Goal: Task Accomplishment & Management: Manage account settings

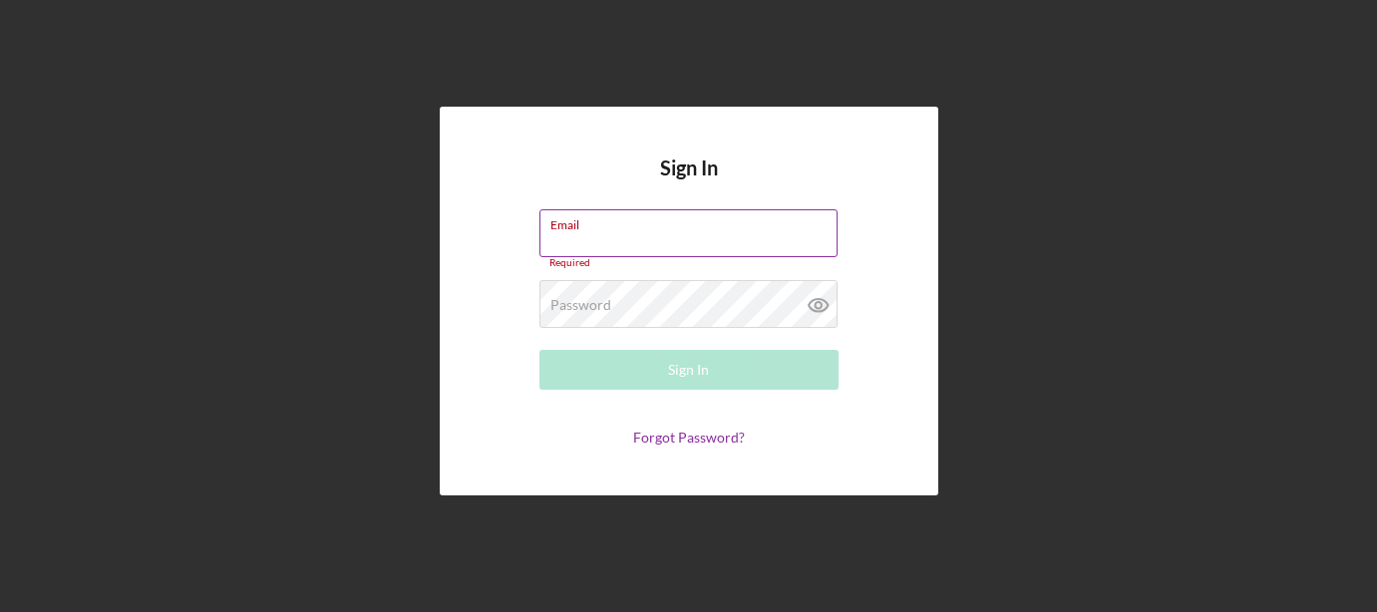
click at [676, 245] on input "Email" at bounding box center [689, 233] width 298 height 48
paste input "oseflores1991.jm@gmail.com"
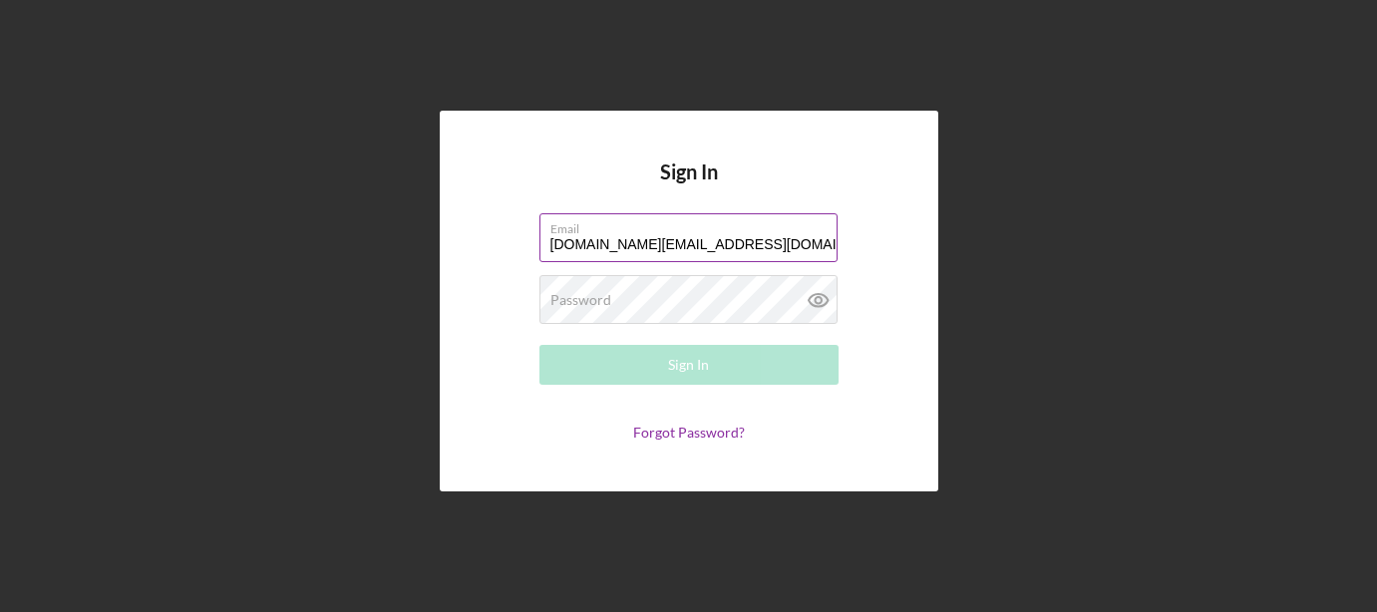
click at [551, 250] on input "oseflores1991.jm@gmail.com" at bounding box center [689, 237] width 298 height 48
type input "joseflores1991.jm@gmail.com"
click at [588, 301] on label "Password" at bounding box center [580, 300] width 61 height 16
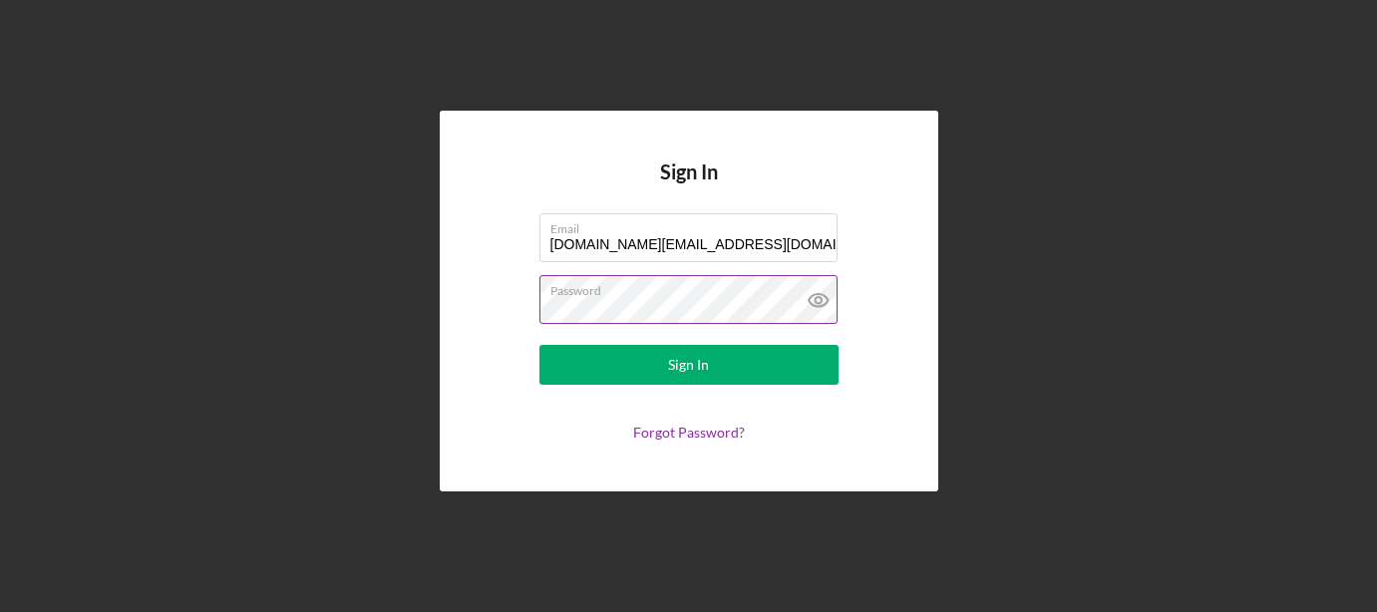
click at [821, 299] on icon at bounding box center [818, 300] width 6 height 6
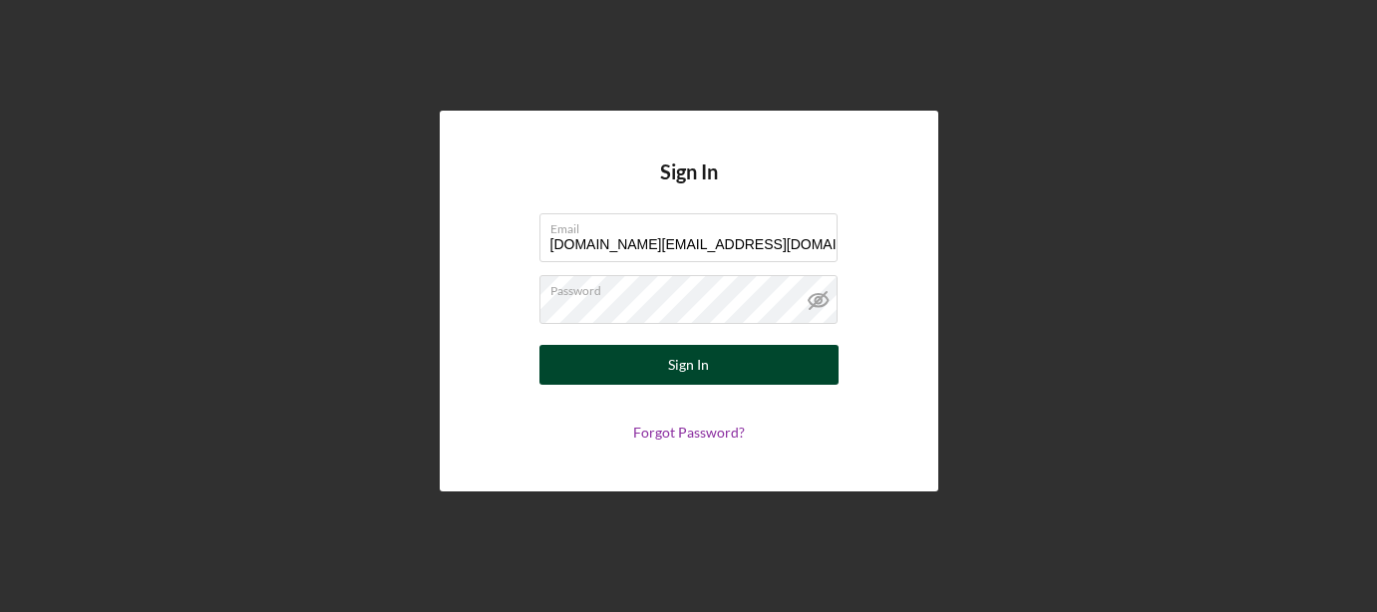
click at [725, 373] on button "Sign In" at bounding box center [689, 365] width 299 height 40
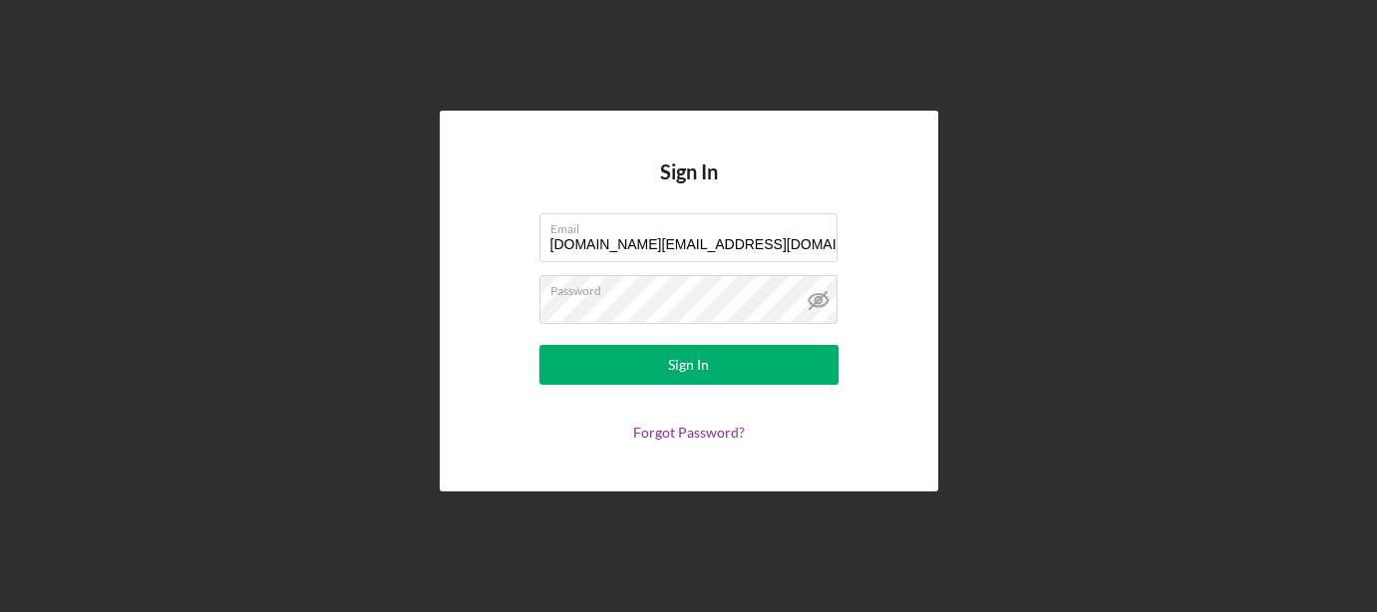
click at [495, 68] on div "Sign In Email joseflores1991.jm@gmail.com Password Sign In Forgot Password?" at bounding box center [688, 301] width 1357 height 602
drag, startPoint x: 759, startPoint y: 296, endPoint x: 451, endPoint y: 313, distance: 308.6
click at [451, 313] on div "Sign In Email joseflores1991.jm@gmail.com Password Sign In Forgot Password?" at bounding box center [689, 301] width 499 height 380
click at [498, 275] on form "Email joseflores1991.jm@gmail.com Password Sign In Forgot Password?" at bounding box center [689, 326] width 399 height 227
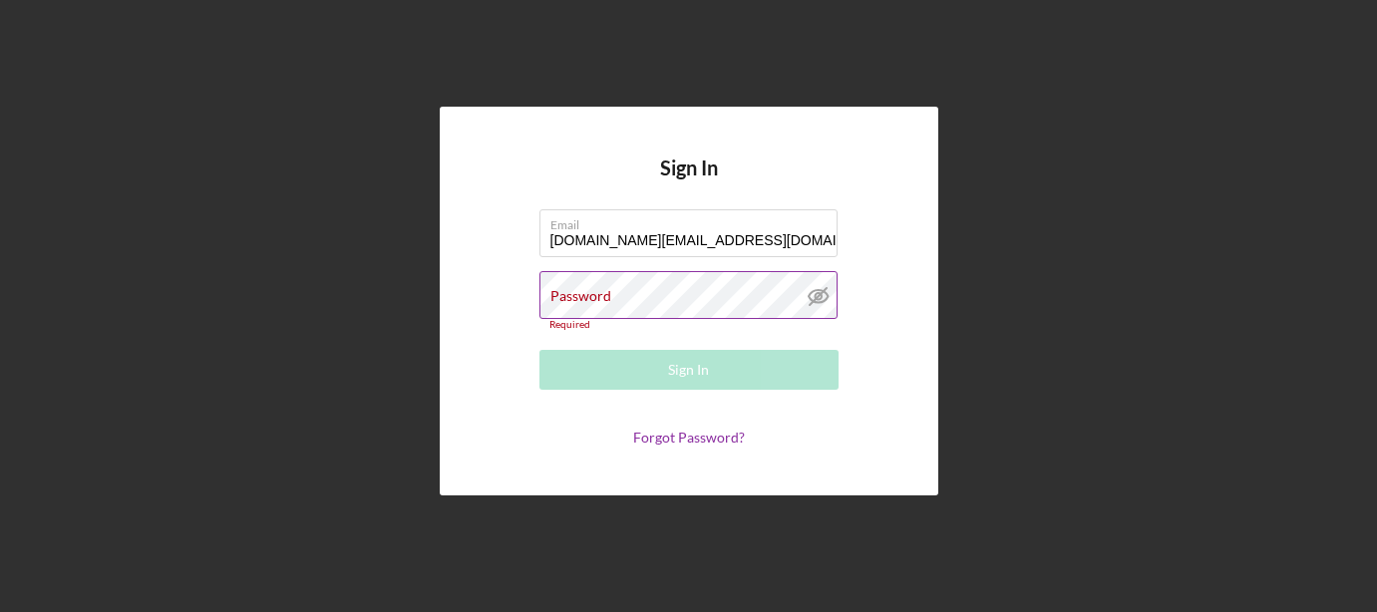
click at [738, 289] on div "Password Required" at bounding box center [689, 301] width 299 height 60
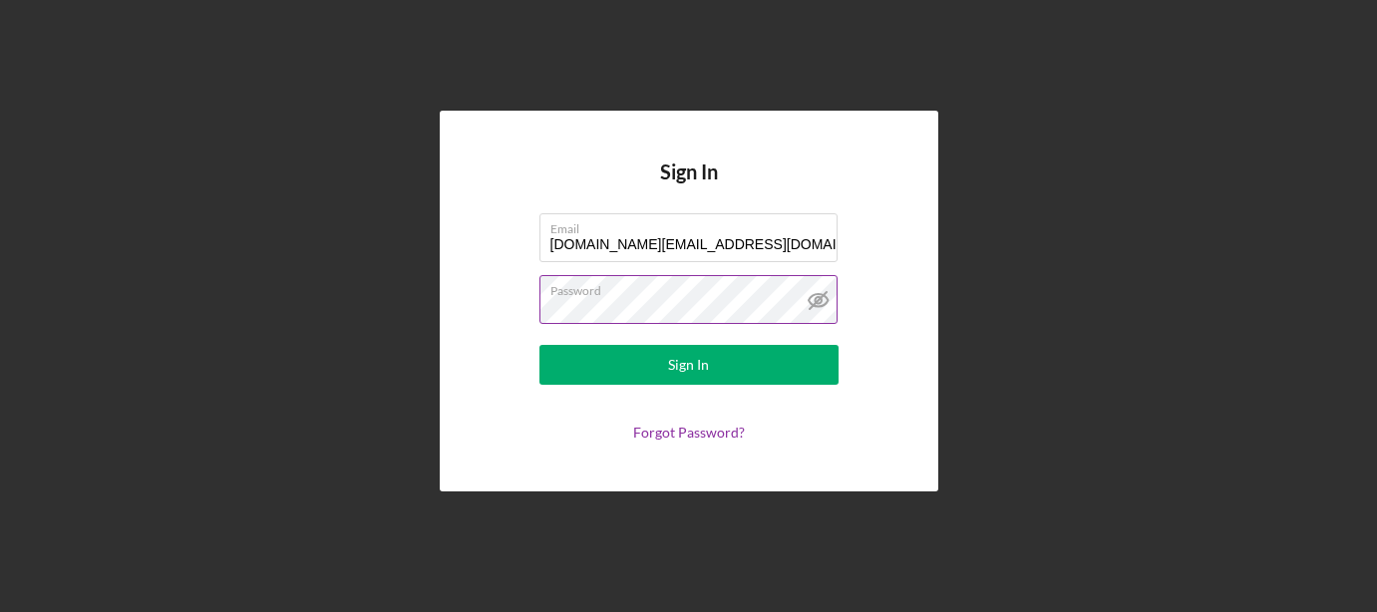
click at [540, 345] on button "Sign In" at bounding box center [689, 365] width 299 height 40
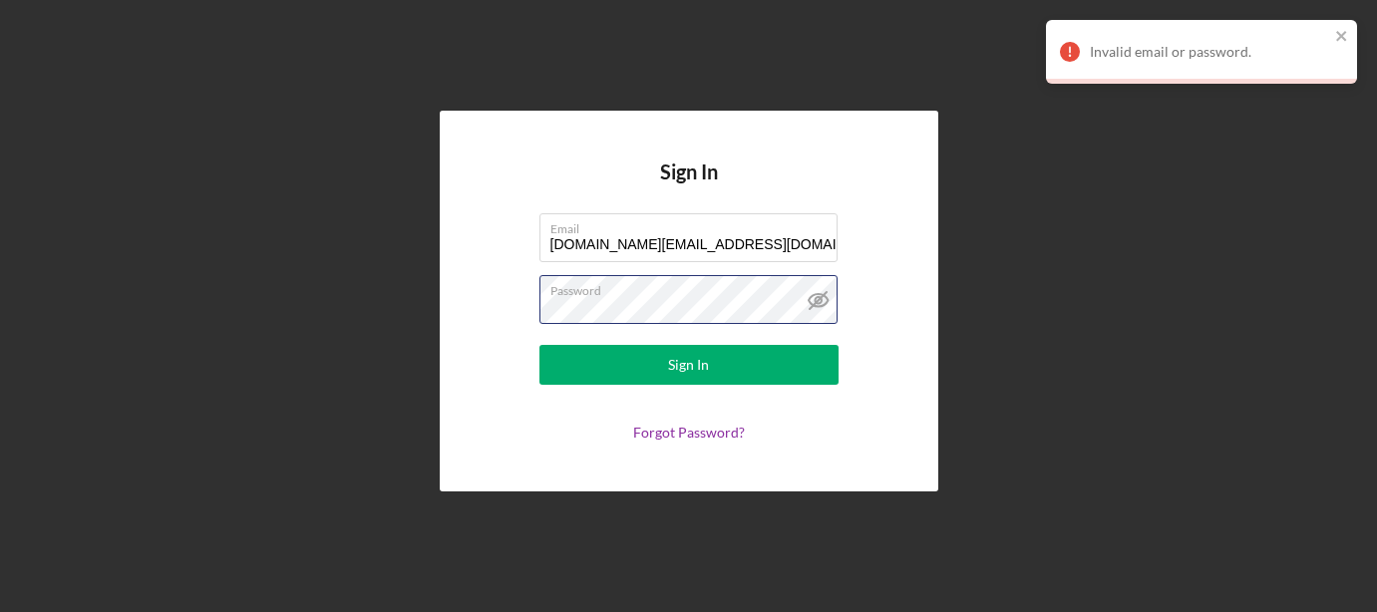
click at [490, 292] on form "Email joseflores1991.jm@gmail.com Password Sign In Forgot Password?" at bounding box center [689, 326] width 399 height 227
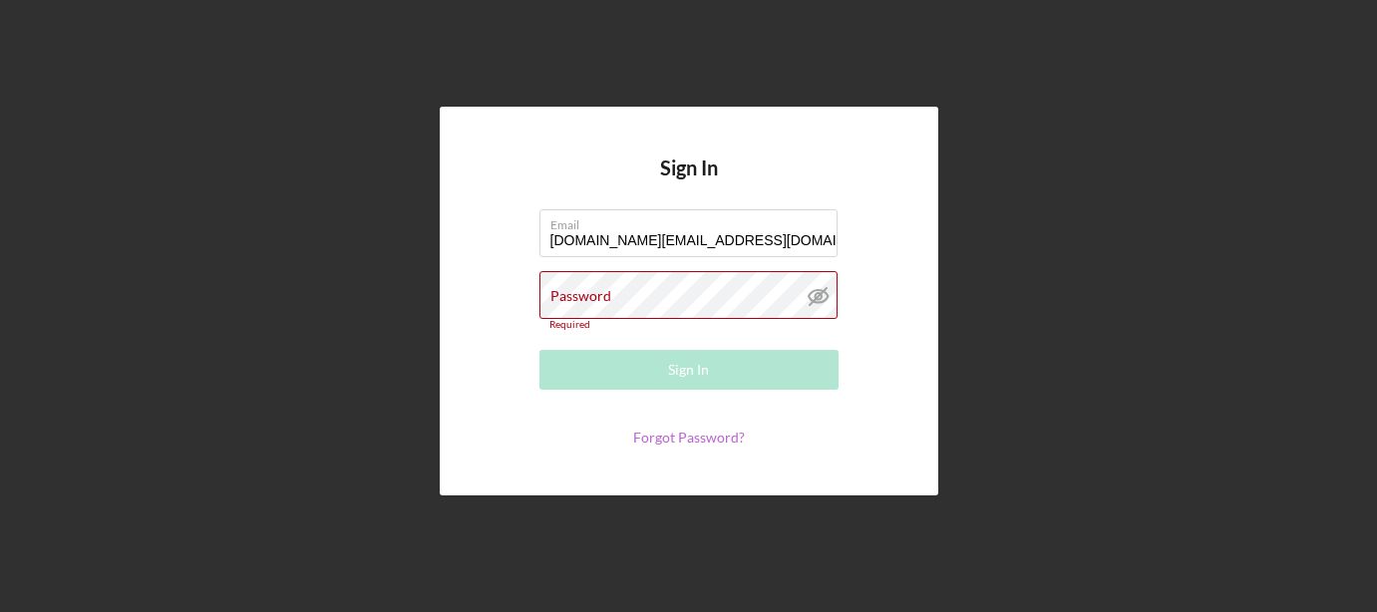
click at [687, 433] on link "Forgot Password?" at bounding box center [689, 437] width 112 height 17
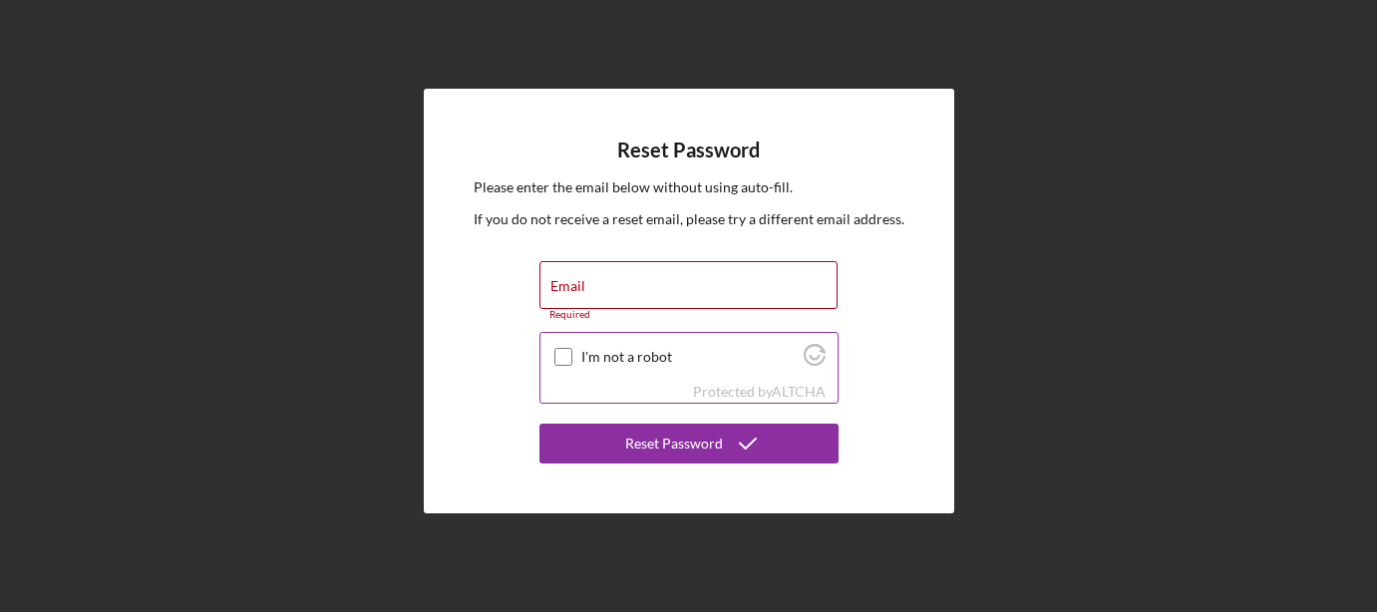
click at [557, 347] on div at bounding box center [563, 357] width 24 height 24
click at [598, 298] on input "Email" at bounding box center [689, 285] width 298 height 48
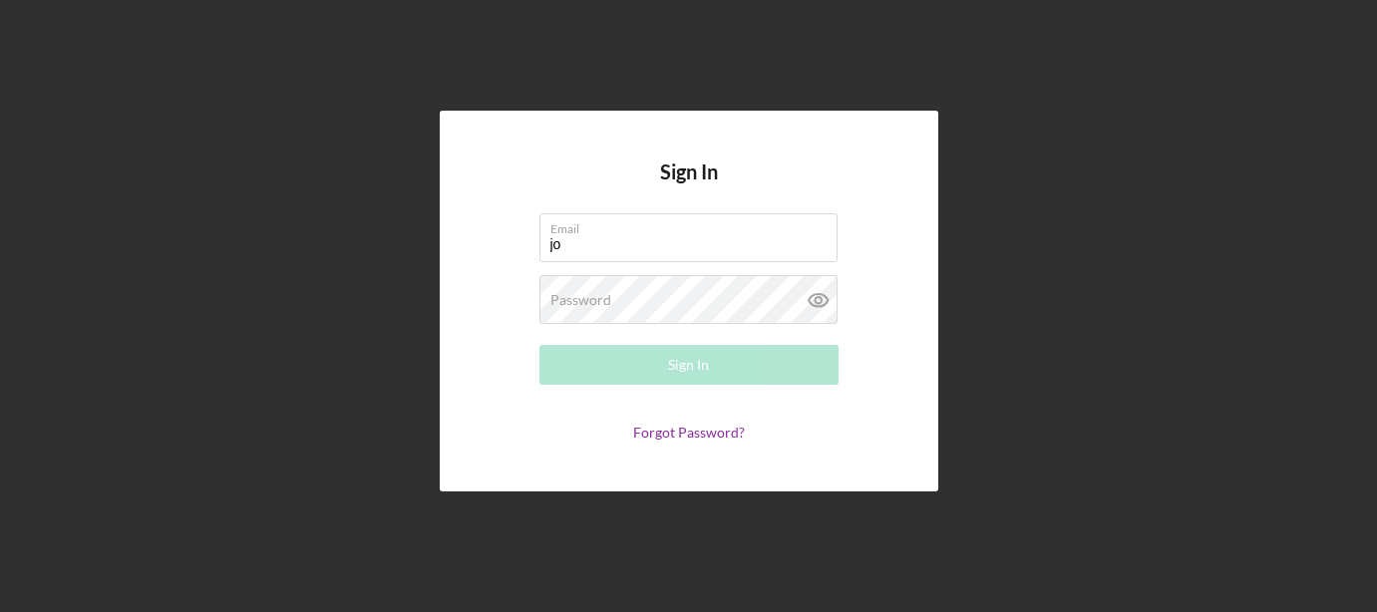
type input "j"
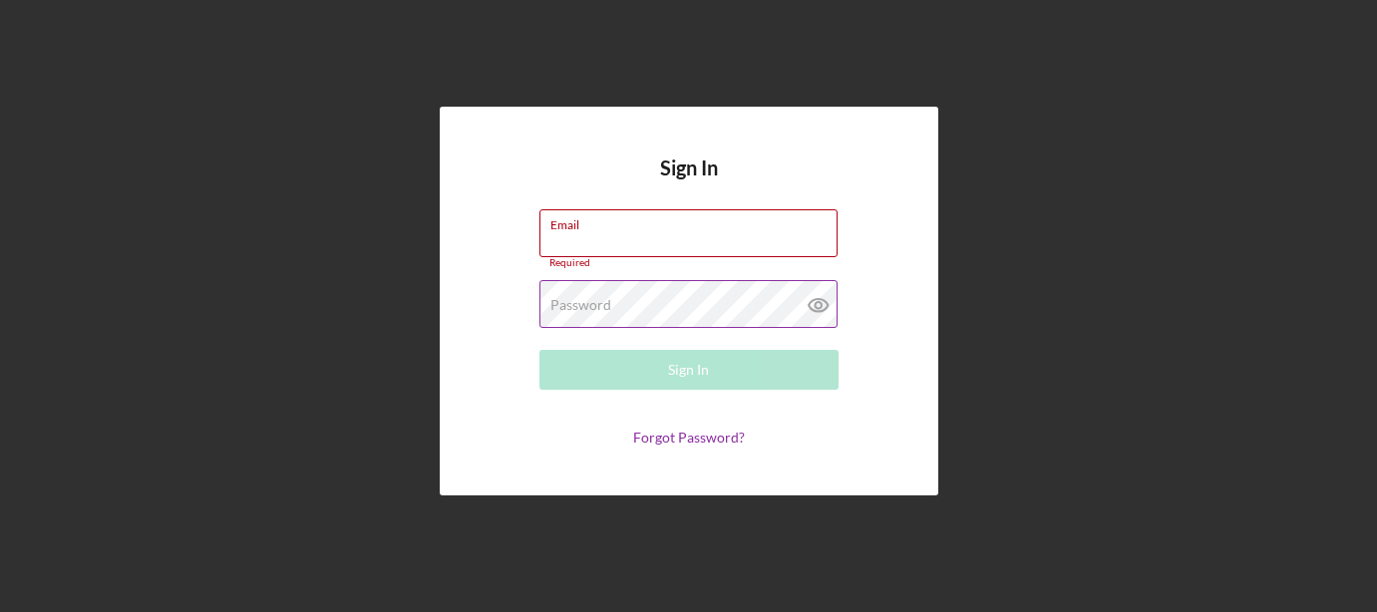
paste input "[DOMAIN_NAME][EMAIL_ADDRESS][DOMAIN_NAME]"
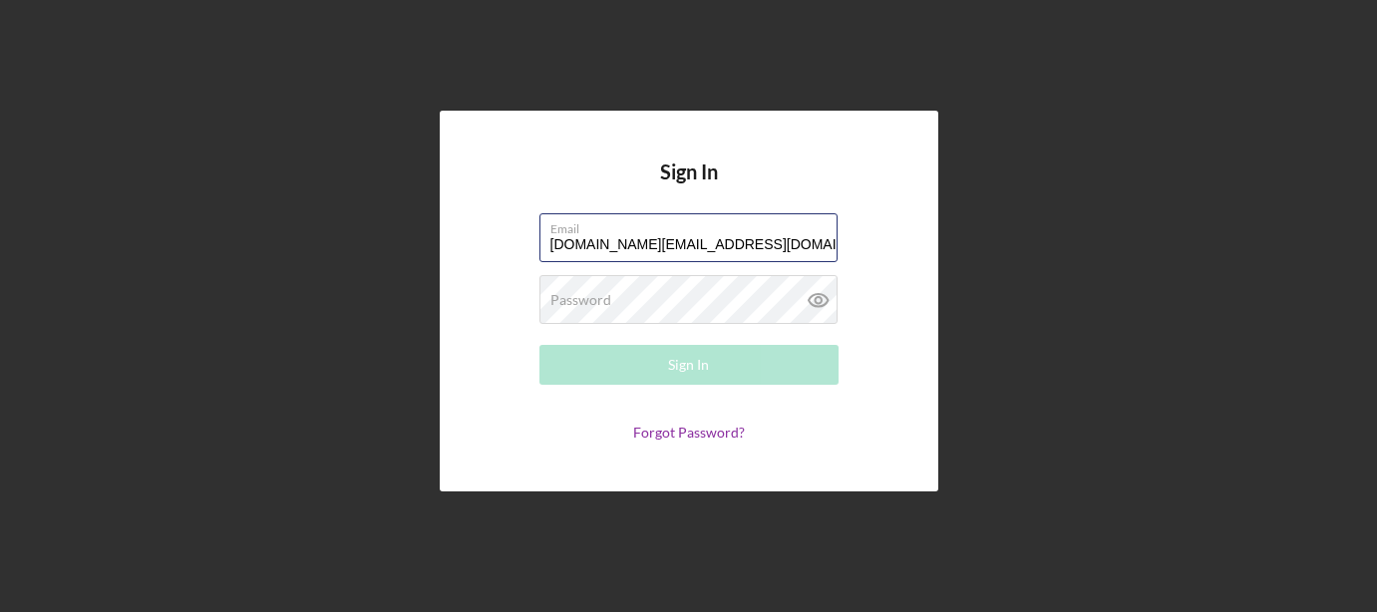
type input "[DOMAIN_NAME][EMAIL_ADDRESS][DOMAIN_NAME]"
